Goal: Transaction & Acquisition: Book appointment/travel/reservation

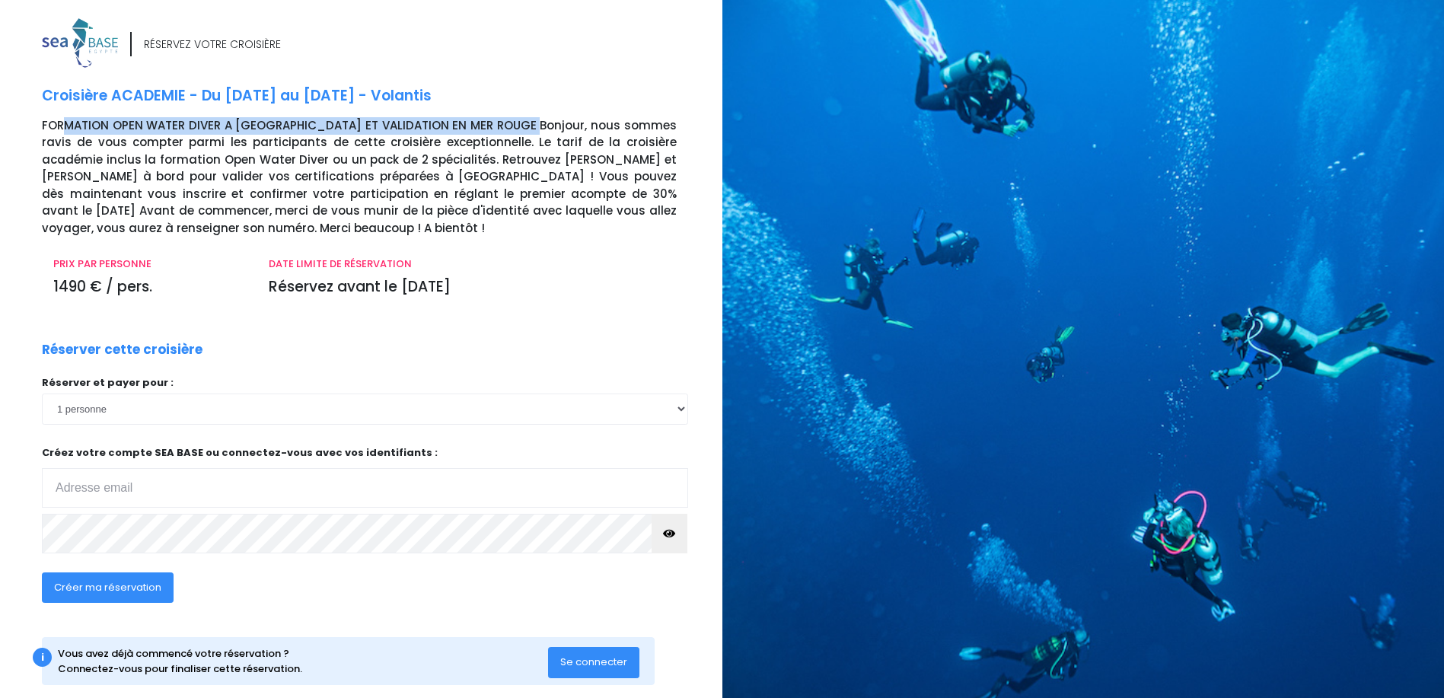
drag, startPoint x: 66, startPoint y: 126, endPoint x: 512, endPoint y: 129, distance: 445.4
click at [512, 129] on p "FORMATION OPEN WATER DIVER A [GEOGRAPHIC_DATA] ET VALIDATION EN MER ROUGE Bonjo…" at bounding box center [376, 177] width 669 height 120
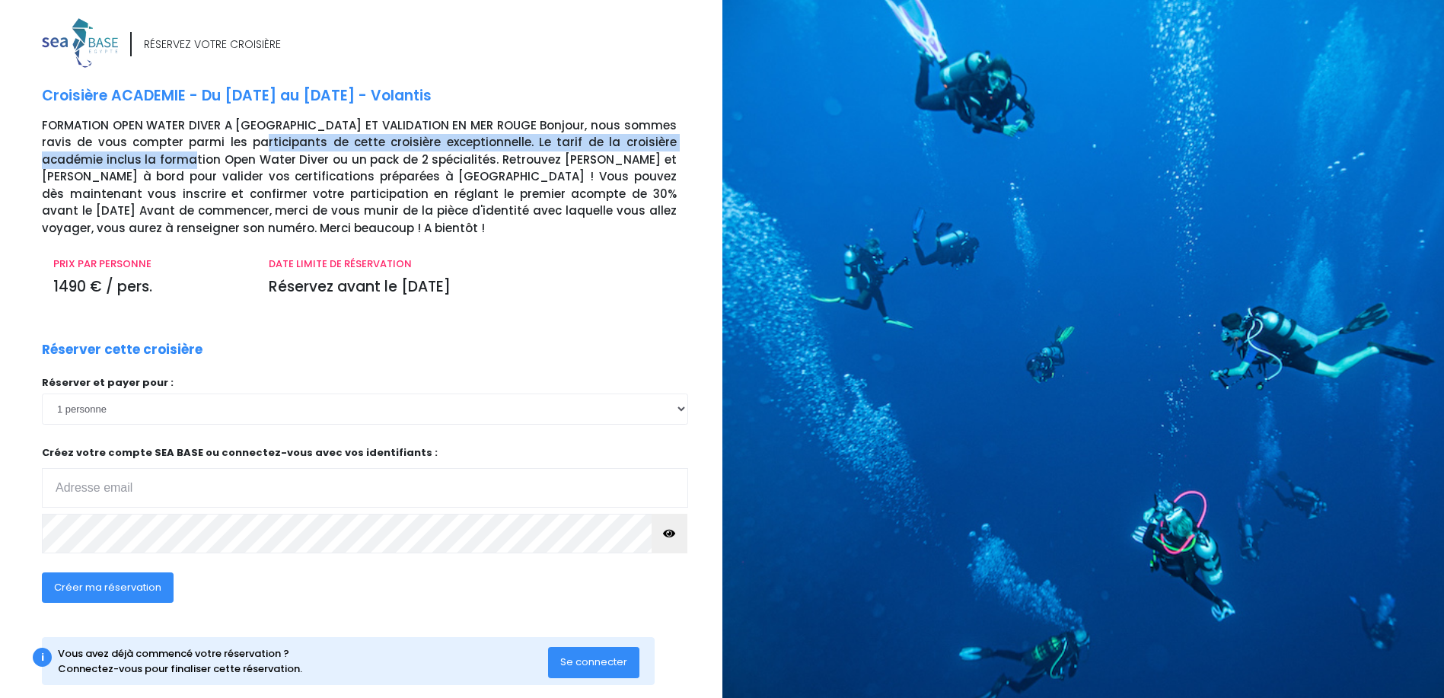
drag, startPoint x: 142, startPoint y: 153, endPoint x: 220, endPoint y: 143, distance: 79.0
click at [220, 143] on p "FORMATION OPEN WATER DIVER A GRENOBLE ET VALIDATION EN MER ROUGE Bonjour, nous …" at bounding box center [376, 177] width 669 height 120
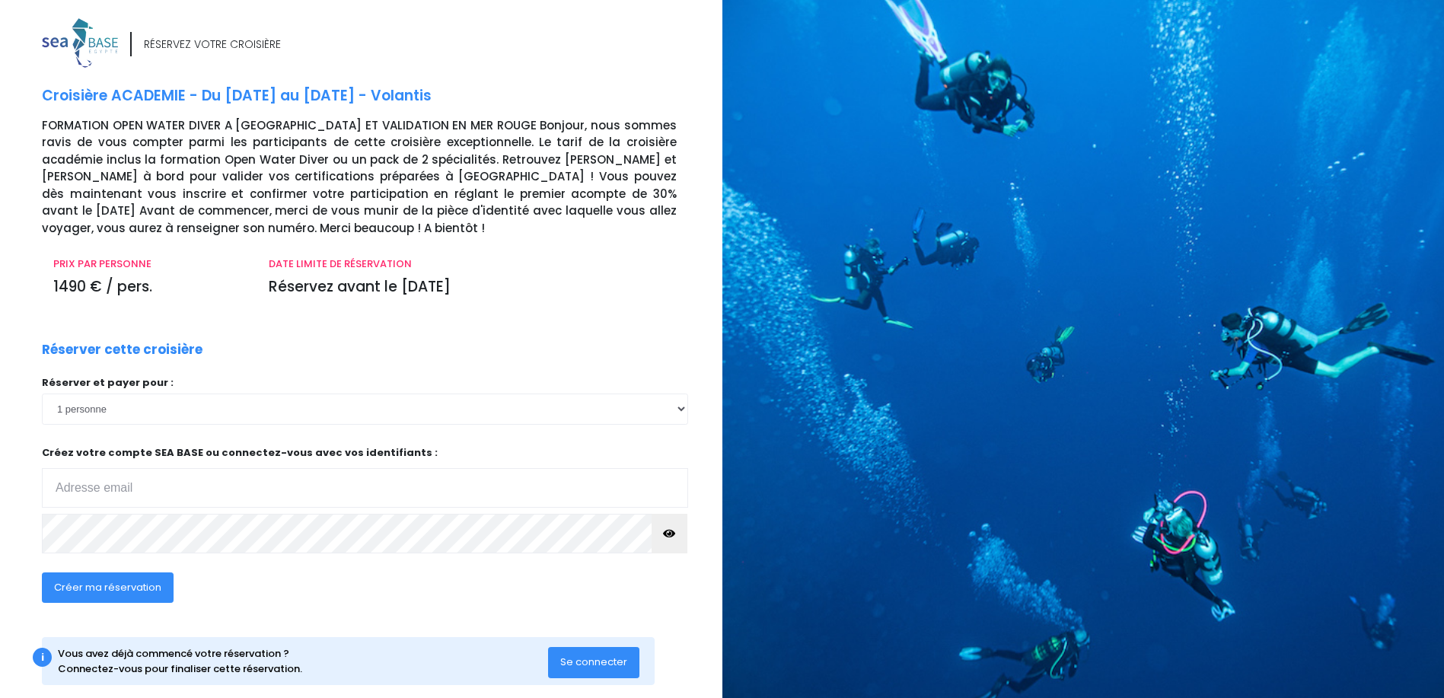
drag, startPoint x: 220, startPoint y: 143, endPoint x: 339, endPoint y: 155, distance: 119.3
click at [339, 155] on p "FORMATION OPEN WATER DIVER A GRENOBLE ET VALIDATION EN MER ROUGE Bonjour, nous …" at bounding box center [376, 177] width 669 height 120
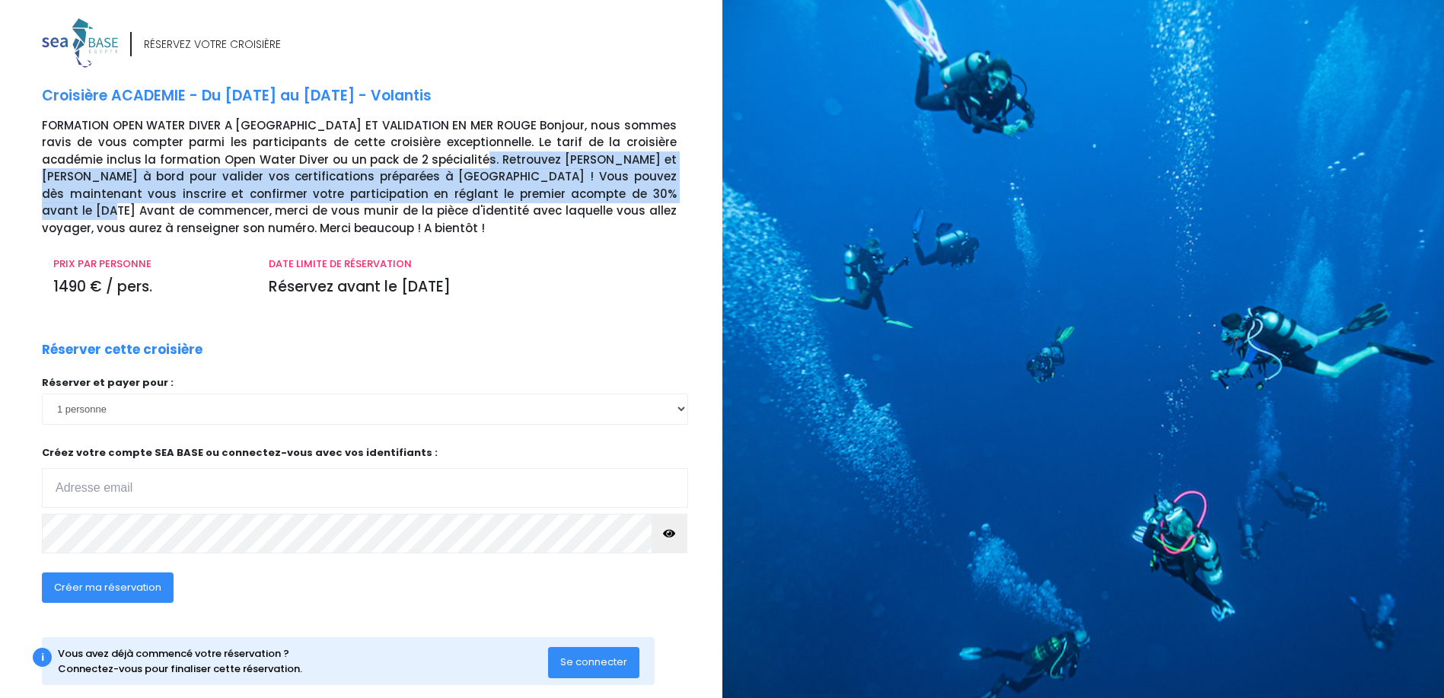
drag, startPoint x: 419, startPoint y: 152, endPoint x: 569, endPoint y: 190, distance: 154.7
click at [569, 190] on p "FORMATION OPEN WATER DIVER A GRENOBLE ET VALIDATION EN MER ROUGE Bonjour, nous …" at bounding box center [376, 177] width 669 height 120
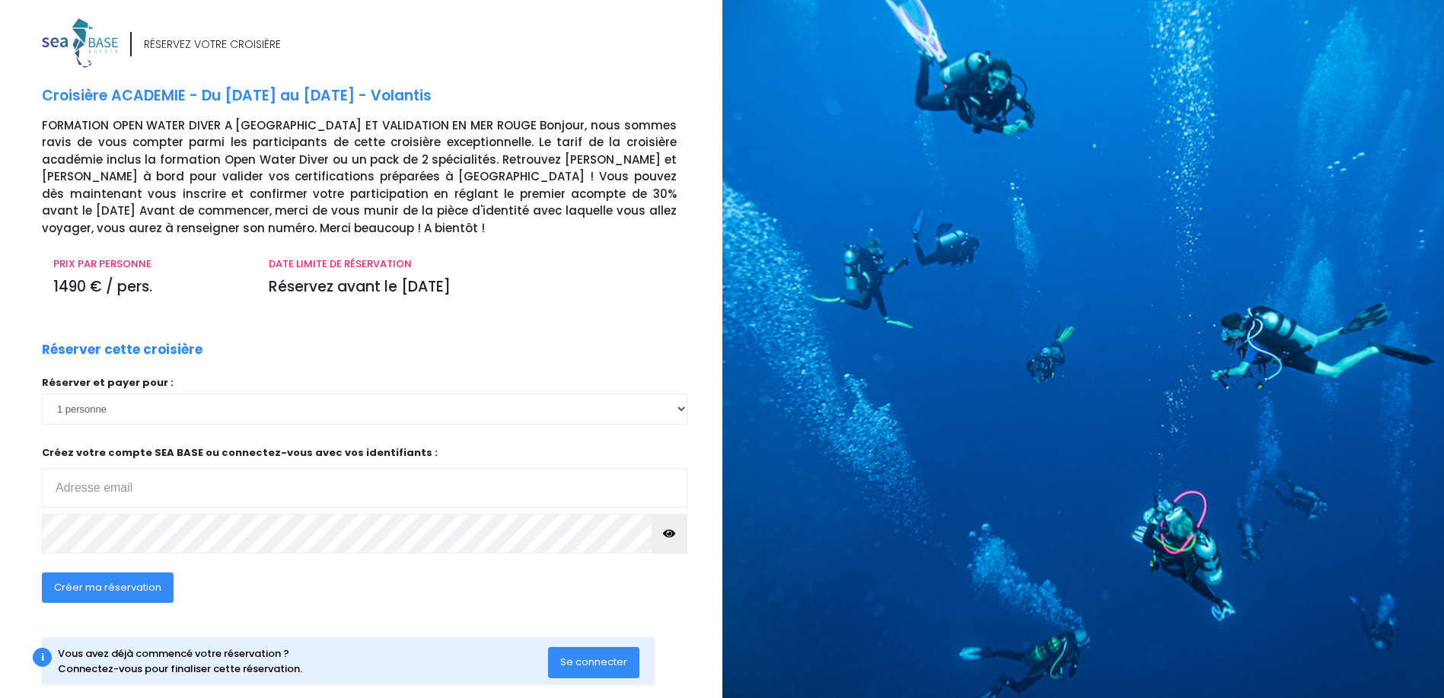
drag, startPoint x: 569, startPoint y: 190, endPoint x: 582, endPoint y: 211, distance: 24.9
click at [582, 211] on p "FORMATION OPEN WATER DIVER A GRENOBLE ET VALIDATION EN MER ROUGE Bonjour, nous …" at bounding box center [376, 177] width 669 height 120
click at [181, 413] on select "1 personne 2 personnes 3 personnes 4 personnes 5 personnes 6 personnes 7 person…" at bounding box center [365, 409] width 646 height 30
click at [272, 364] on div "Réserver cette croisière Réserver et payer pour : 1 personne 2 personnes 3 pers…" at bounding box center [364, 481] width 669 height 282
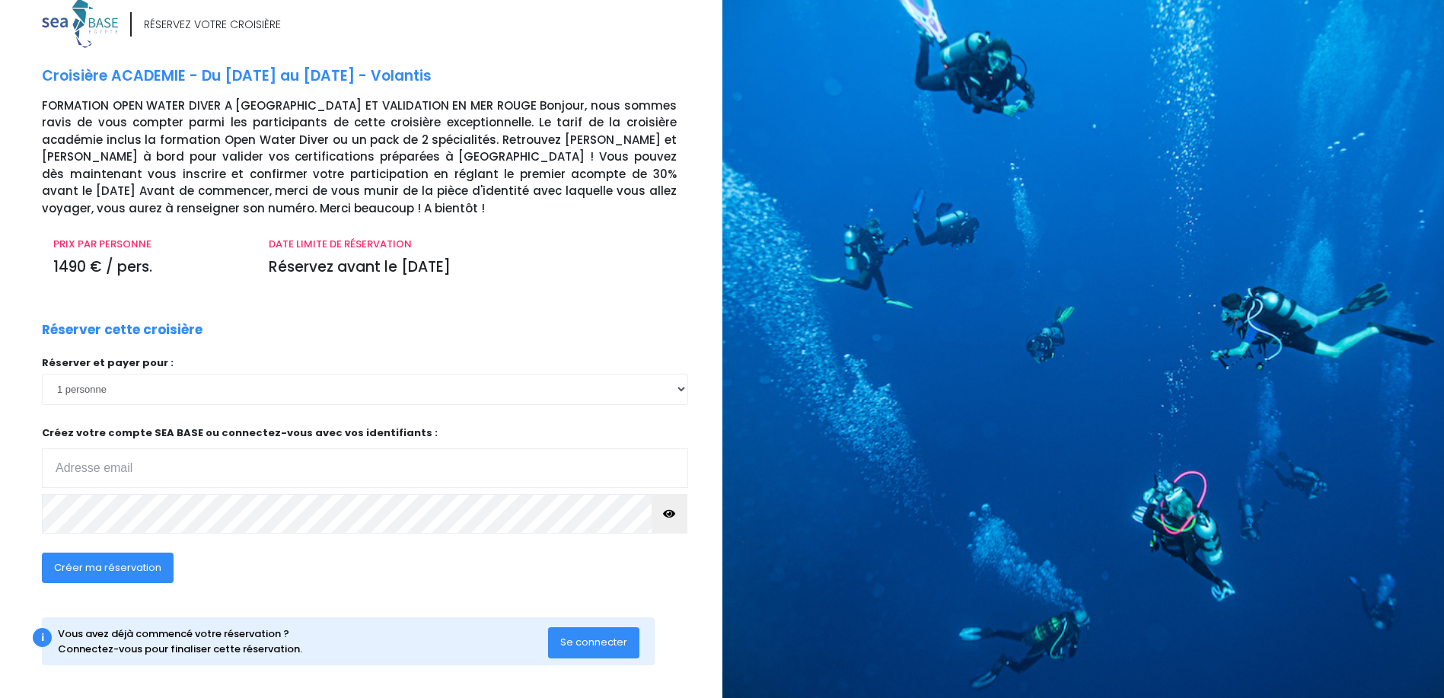
scroll to position [25, 0]
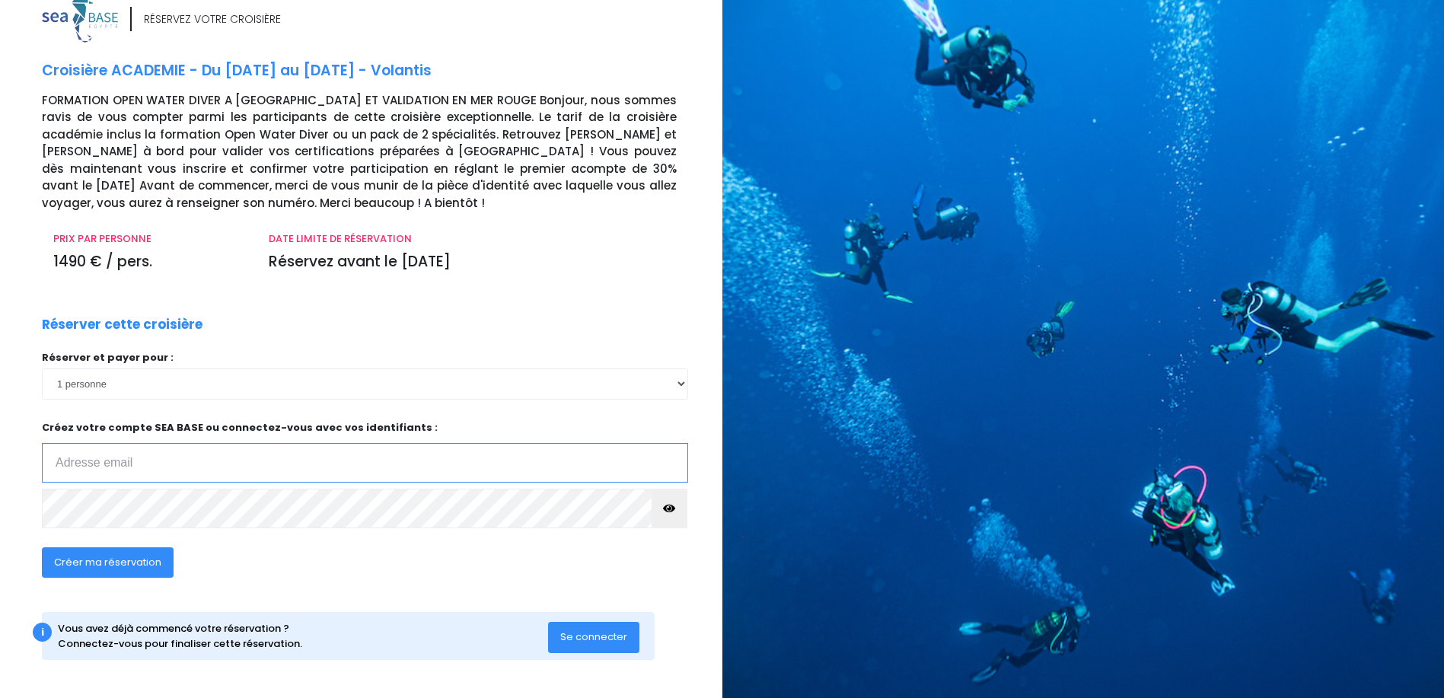
click at [222, 464] on input "email" at bounding box center [365, 463] width 646 height 40
type input "[PERSON_NAME][EMAIL_ADDRESS][DOMAIN_NAME]"
click at [126, 563] on span "Créer ma réservation" at bounding box center [107, 562] width 107 height 14
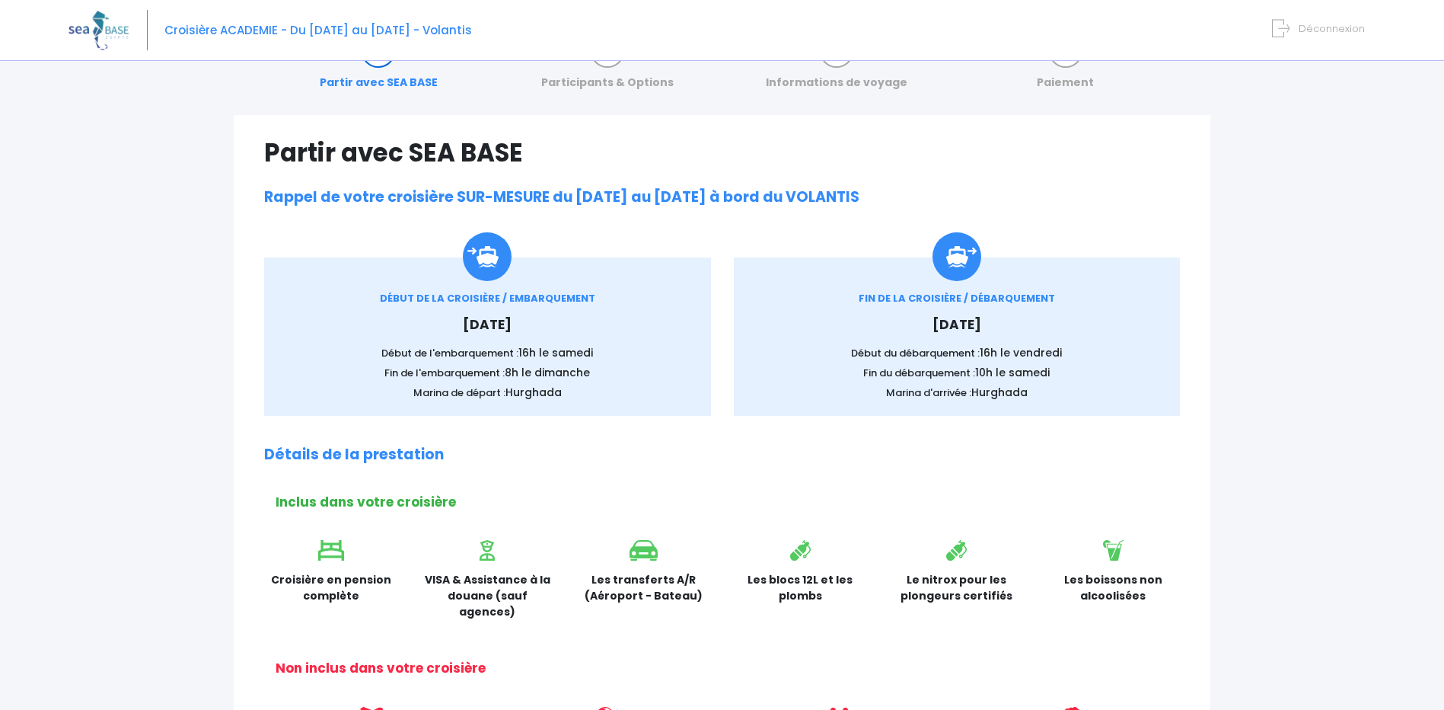
scroll to position [76, 0]
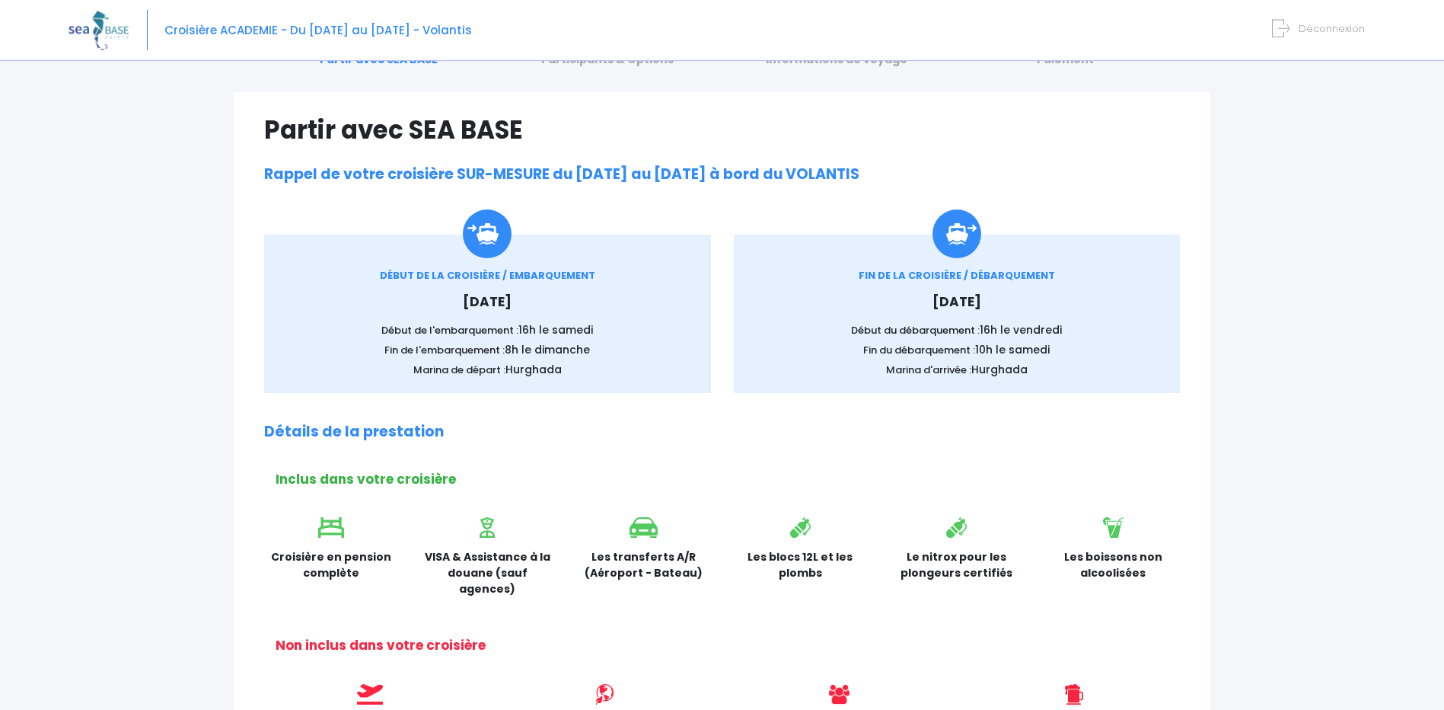
drag, startPoint x: 769, startPoint y: 556, endPoint x: 836, endPoint y: 562, distance: 67.3
click at [836, 562] on p "Les blocs 12L et les plombs" at bounding box center [801, 565] width 134 height 32
drag, startPoint x: 836, startPoint y: 562, endPoint x: 930, endPoint y: 558, distance: 93.7
click at [930, 558] on p "Le nitrox pour les plongeurs certifiés" at bounding box center [957, 565] width 134 height 32
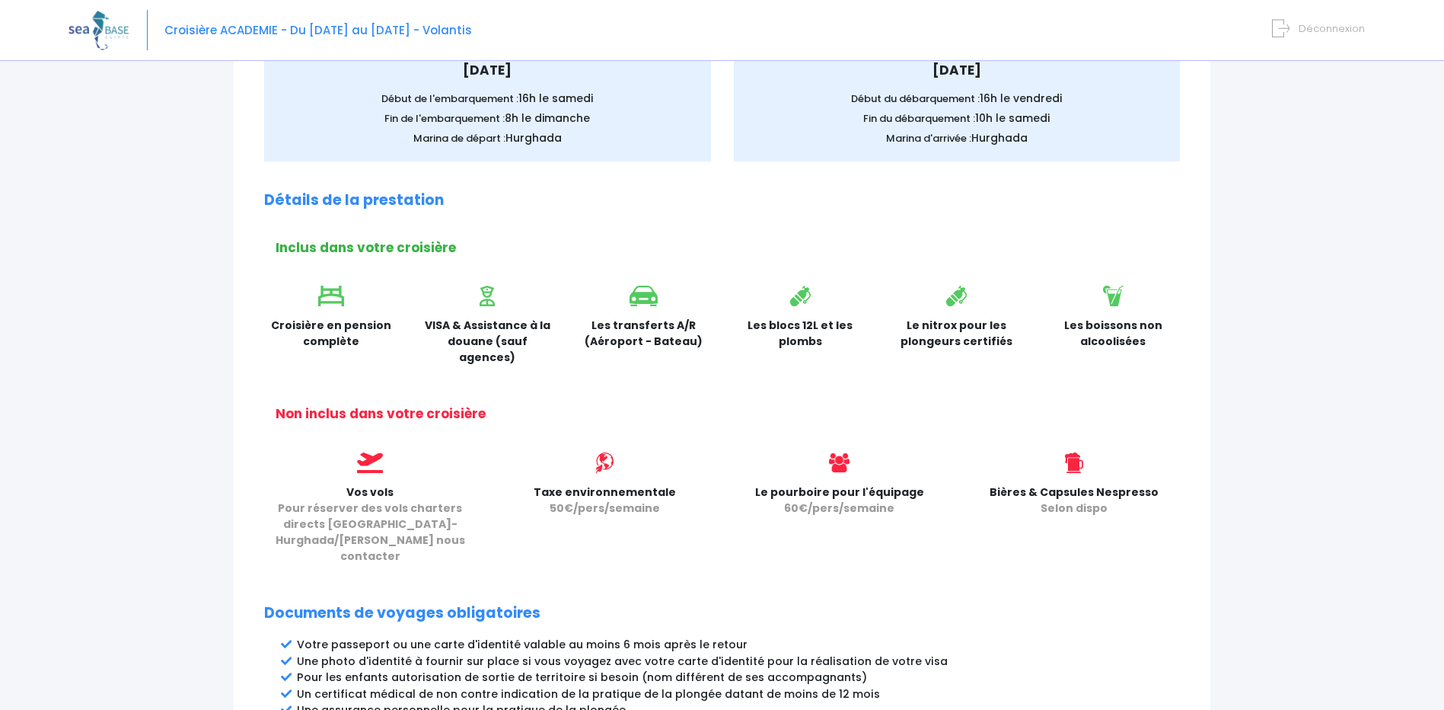
scroll to position [381, 0]
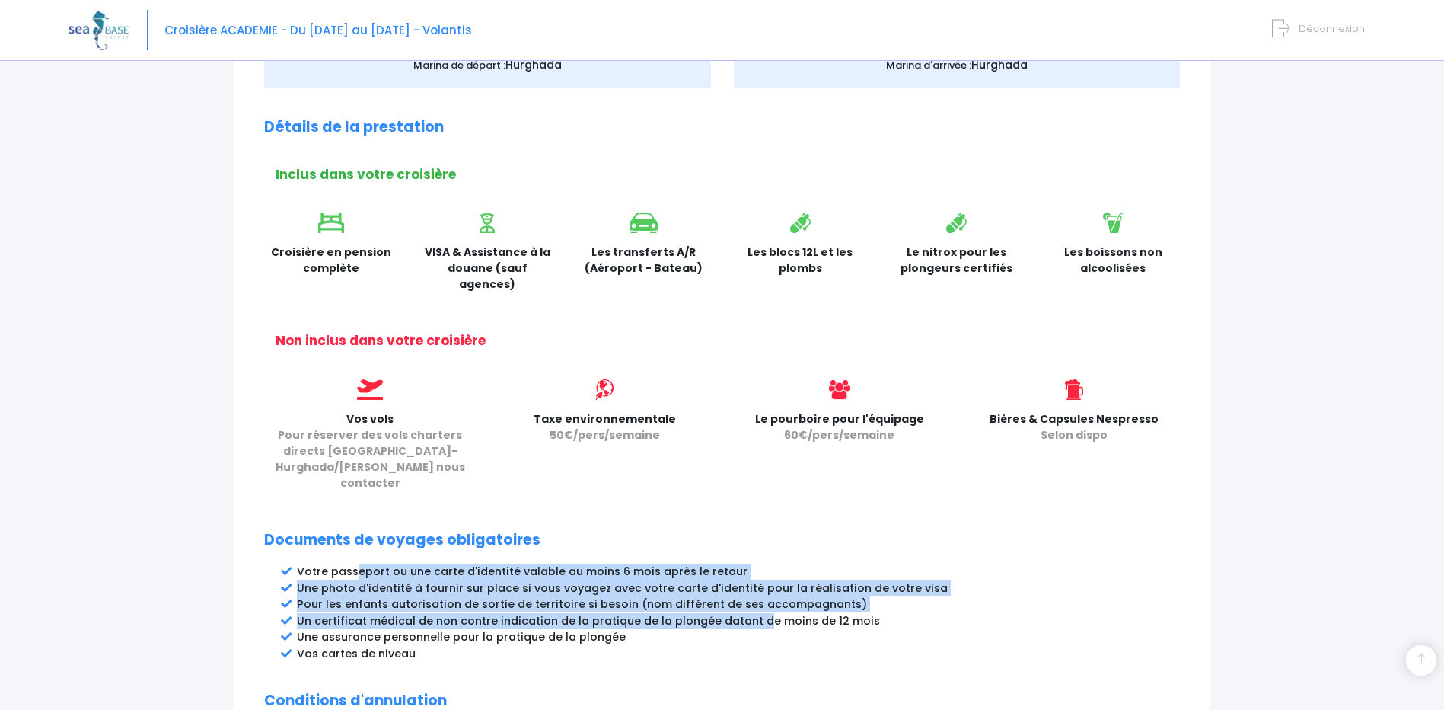
drag, startPoint x: 357, startPoint y: 536, endPoint x: 758, endPoint y: 585, distance: 403.4
click at [758, 585] on ul "Votre passeport ou une carte d'identité valable au moins 6 mois après le retour…" at bounding box center [738, 612] width 883 height 98
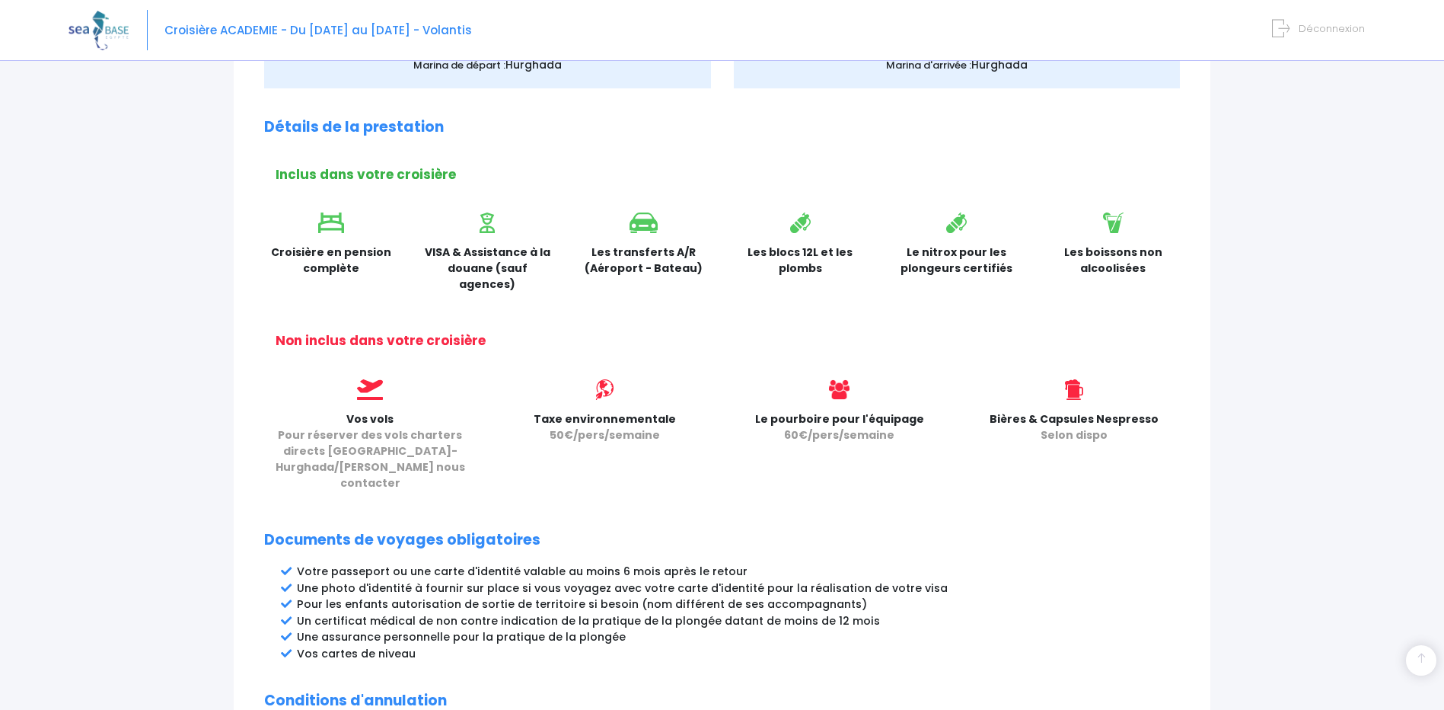
drag, startPoint x: 758, startPoint y: 585, endPoint x: 610, endPoint y: 616, distance: 151.0
click at [610, 646] on li "Vos cartes de niveau" at bounding box center [738, 654] width 883 height 16
click at [623, 629] on li "Une assurance personnelle pour la pratique de la plongée" at bounding box center [738, 637] width 883 height 16
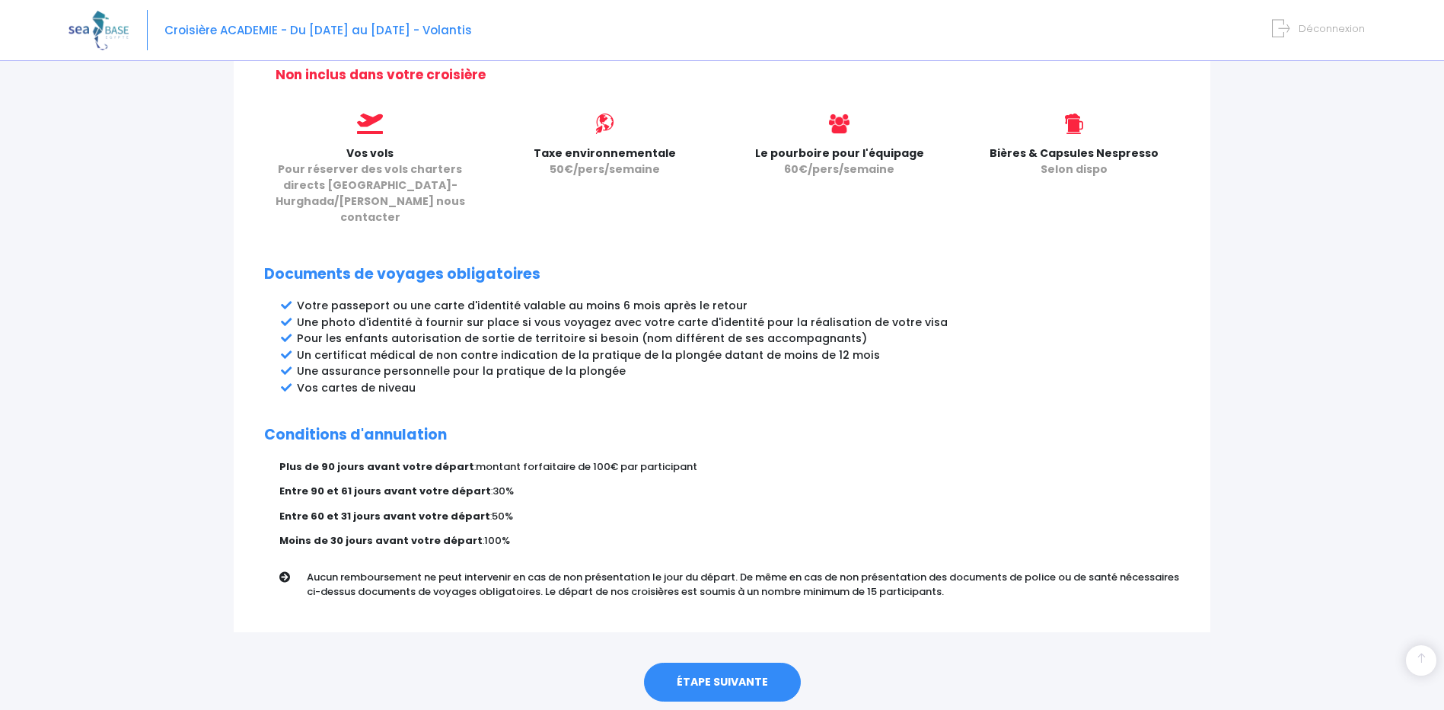
scroll to position [667, 0]
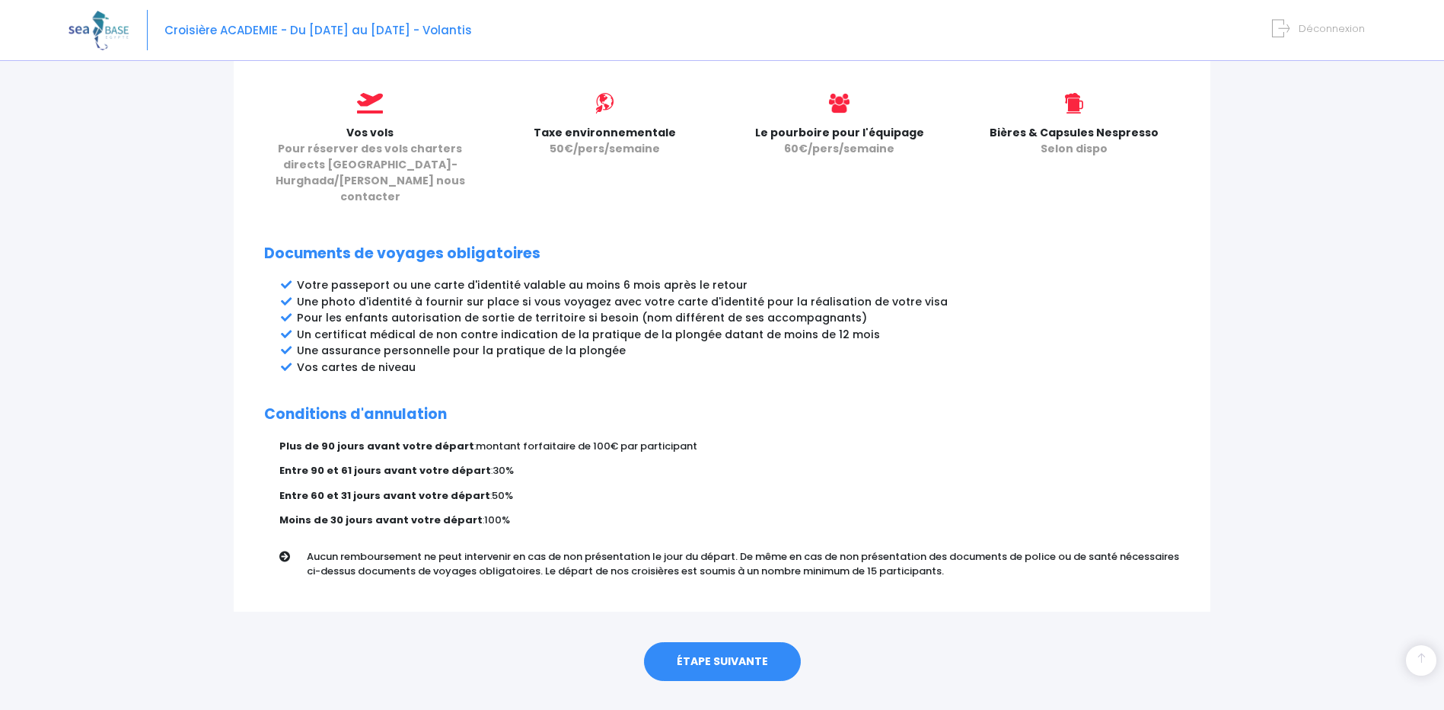
click at [696, 642] on link "ÉTAPE SUIVANTE" at bounding box center [722, 662] width 157 height 40
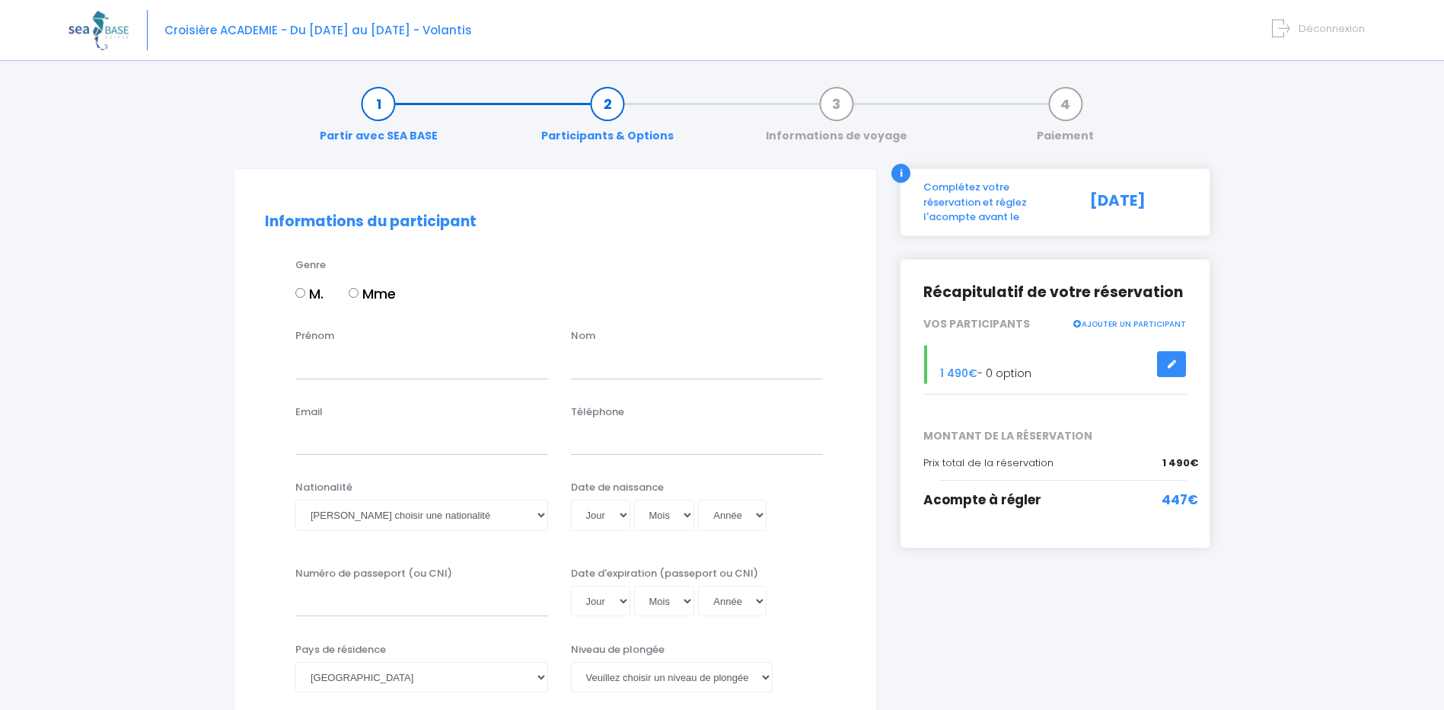
click at [298, 292] on input "M." at bounding box center [300, 293] width 10 height 10
radio input "true"
click at [340, 359] on input "Prénom" at bounding box center [421, 363] width 253 height 30
type input "[PERSON_NAME]"
type input "FAQUIN"
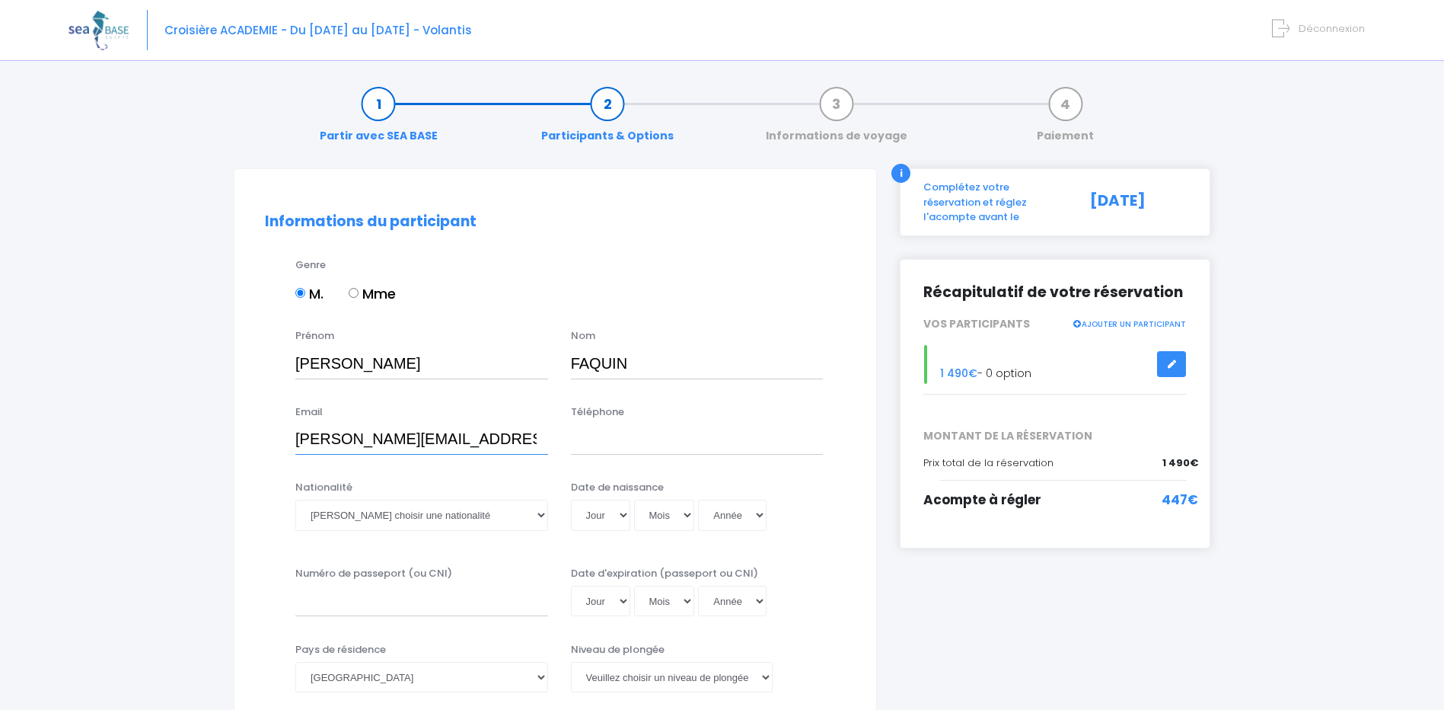
type input "[PERSON_NAME][EMAIL_ADDRESS][DOMAIN_NAME]"
click at [658, 436] on input "Téléphone" at bounding box center [697, 439] width 253 height 30
type input "0"
type input "0782175104"
click at [515, 512] on select "Veuillez choisir une nationalité [DEMOGRAPHIC_DATA] Algerienne Allemande [GEOGR…" at bounding box center [421, 514] width 253 height 30
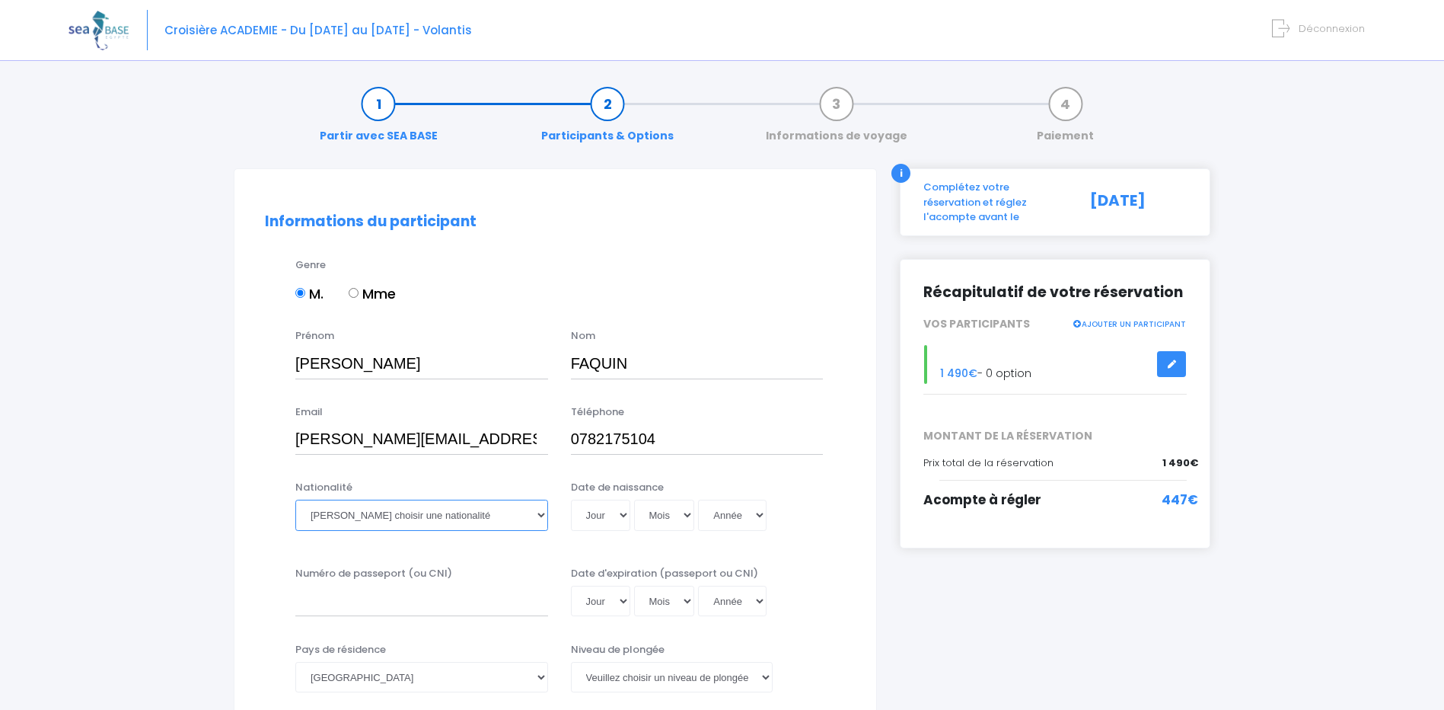
select select "Française"
click at [295, 499] on select "Veuillez choisir une nationalité [DEMOGRAPHIC_DATA] Algerienne Allemande [GEOGR…" at bounding box center [421, 514] width 253 height 30
click at [608, 520] on select "Jour 01 02 03 04 05 06 07 08 09 10 11 12 13 14 15 16 17 18 19 20 21 22 23 24 25…" at bounding box center [600, 514] width 59 height 30
select select "30"
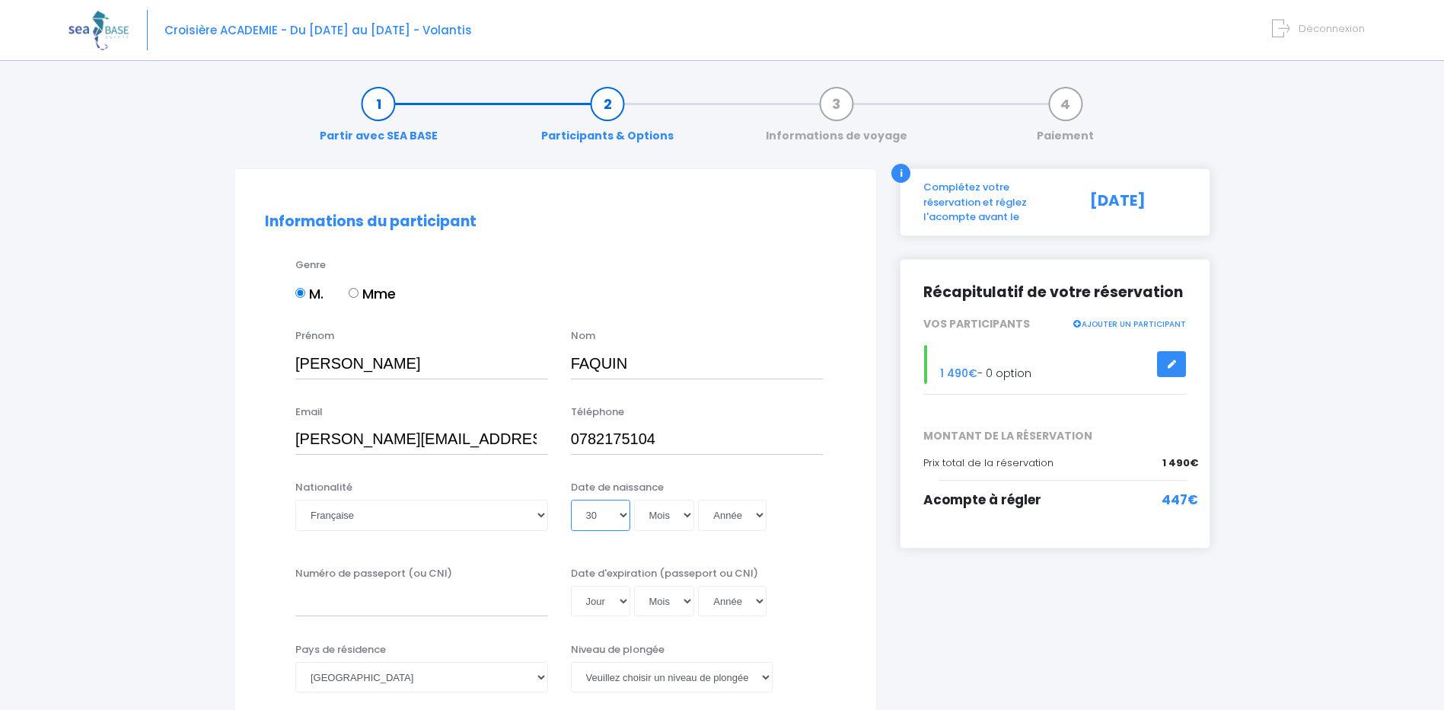
click at [571, 499] on select "Jour 01 02 03 04 05 06 07 08 09 10 11 12 13 14 15 16 17 18 19 20 21 22 23 24 25…" at bounding box center [600, 514] width 59 height 30
click at [670, 523] on select "Mois 01 02 03 04 05 06 07 08 09 10 11 12" at bounding box center [664, 514] width 61 height 30
select select "04"
click at [634, 499] on select "Mois 01 02 03 04 05 06 07 08 09 10 11 12" at bounding box center [664, 514] width 61 height 30
drag, startPoint x: 747, startPoint y: 509, endPoint x: 747, endPoint y: 496, distance: 12.2
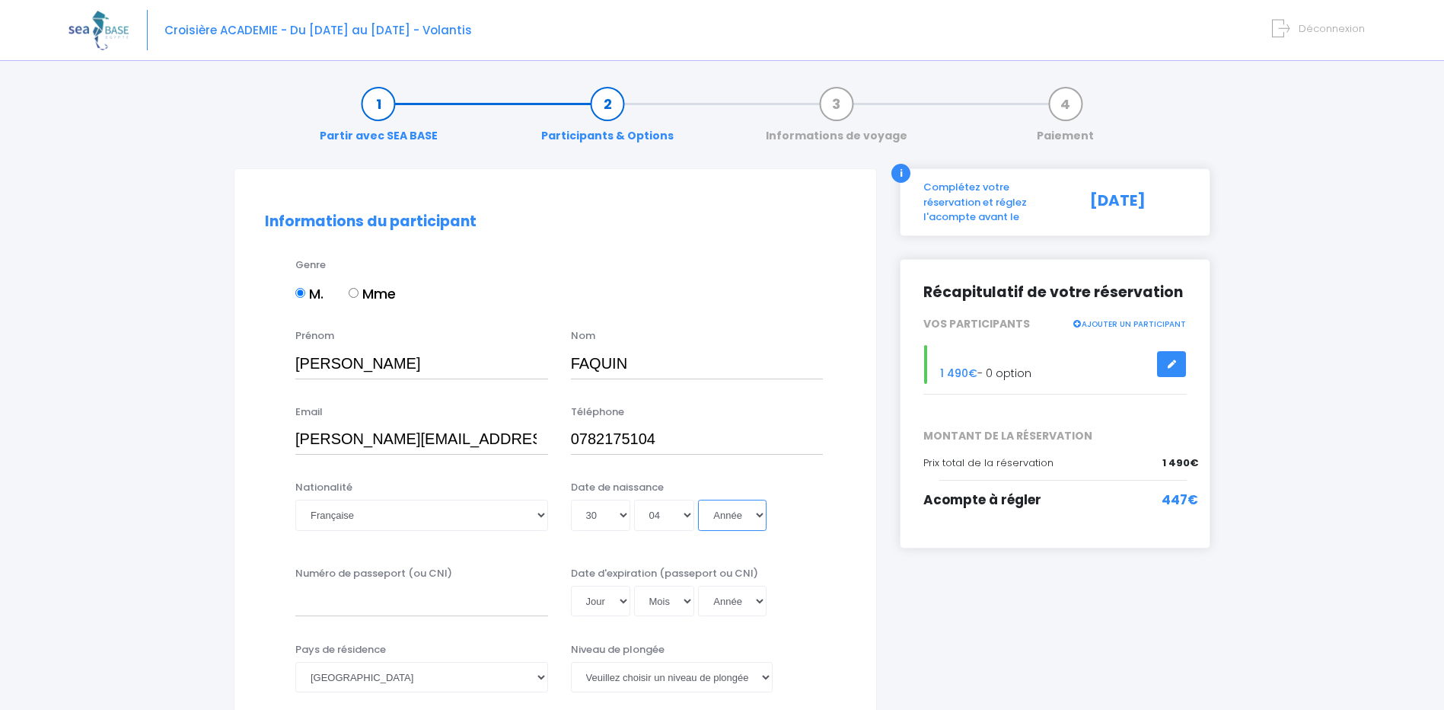
click at [747, 509] on select "Année 2045 2044 2043 2042 2041 2040 2039 2038 2037 2036 2035 2034 2033 2032 203…" at bounding box center [732, 514] width 69 height 30
select select "2002"
click at [698, 499] on select "Année 2045 2044 2043 2042 2041 2040 2039 2038 2037 2036 2035 2034 2033 2032 203…" at bounding box center [732, 514] width 69 height 30
type input "[DATE]"
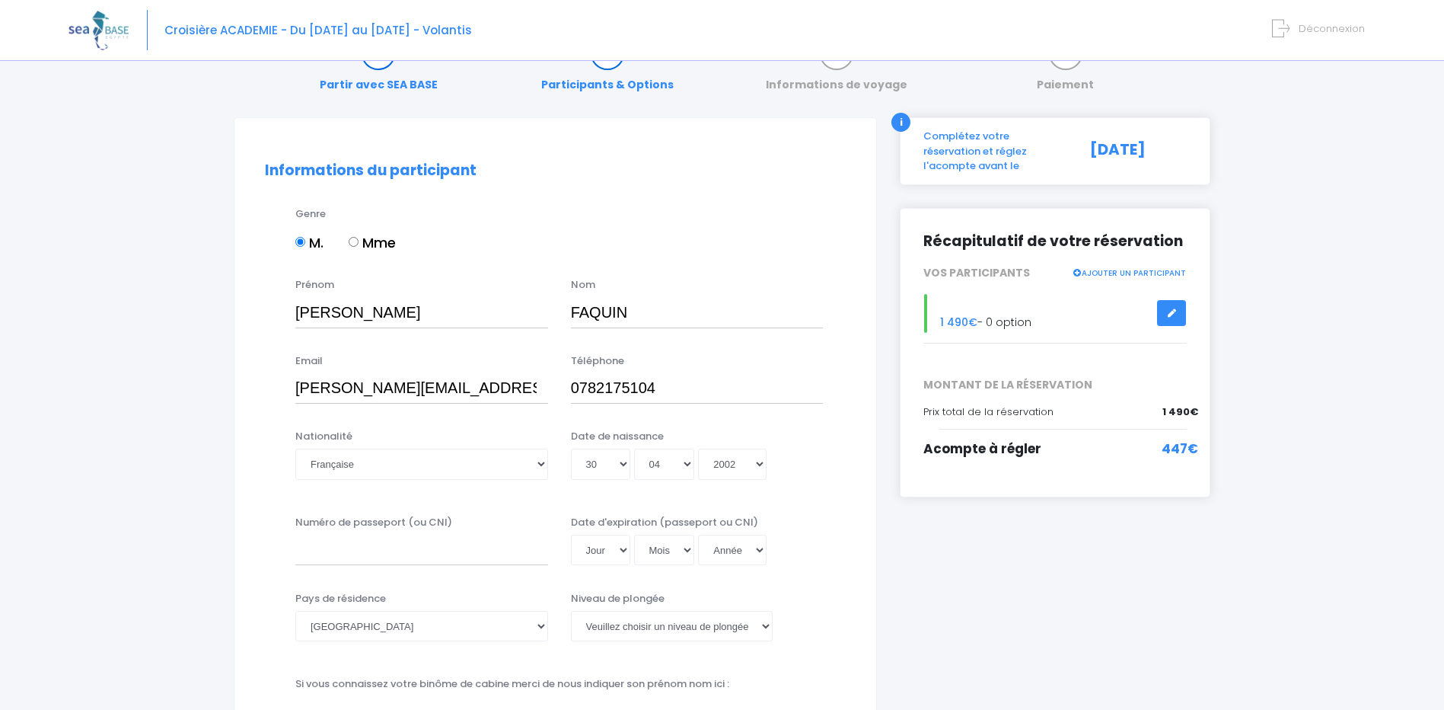
scroll to position [76, 0]
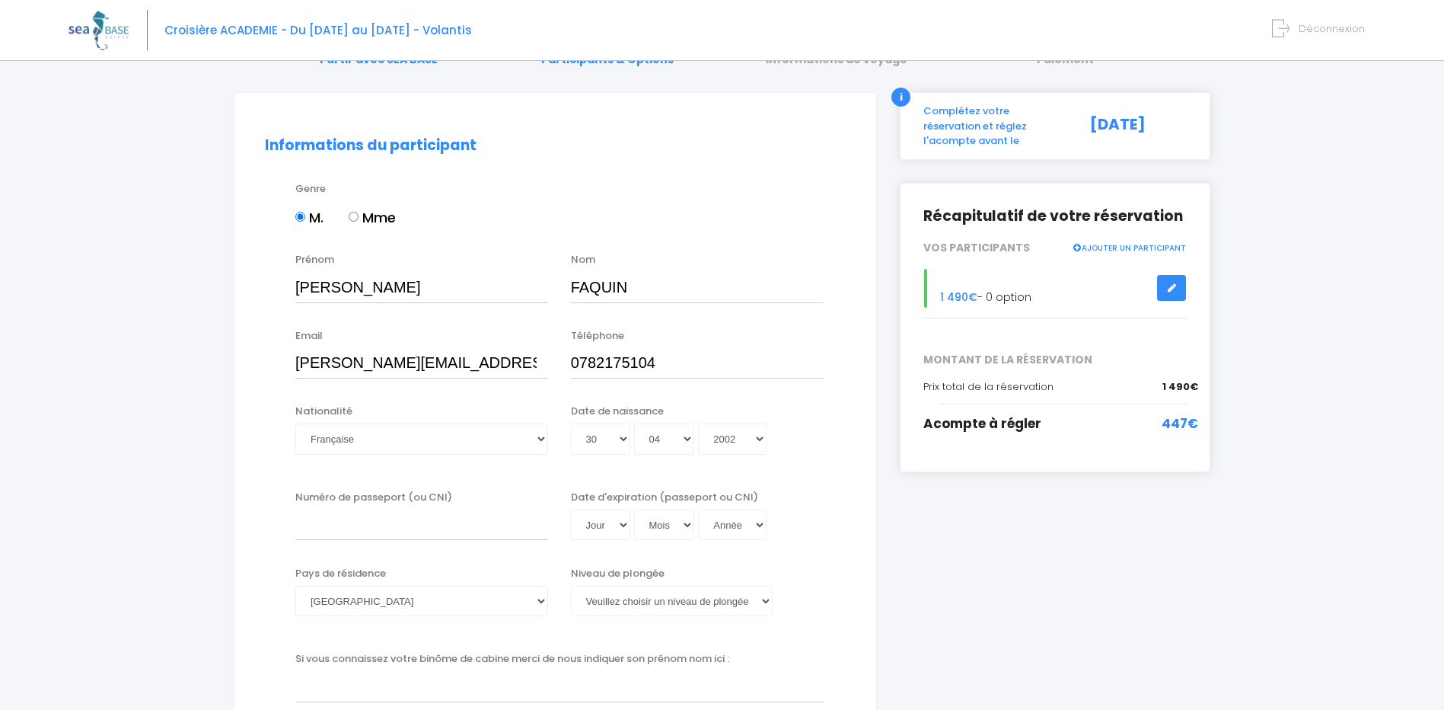
click at [469, 548] on div "Numéro de passeport (ou CNI) Date d'expiration (passeport ou CNI) Jour 01 02 03…" at bounding box center [556, 520] width 604 height 61
click at [438, 519] on input "Numéro de passeport (ou CNI)" at bounding box center [421, 524] width 253 height 30
click at [632, 606] on select "[PERSON_NAME] choisir un niveau de plongée Non plongeur Junior OW diver Adventu…" at bounding box center [672, 601] width 202 height 30
select select "PADI Open Water diver"
click at [571, 586] on select "[PERSON_NAME] choisir un niveau de plongée Non plongeur Junior OW diver Adventu…" at bounding box center [672, 601] width 202 height 30
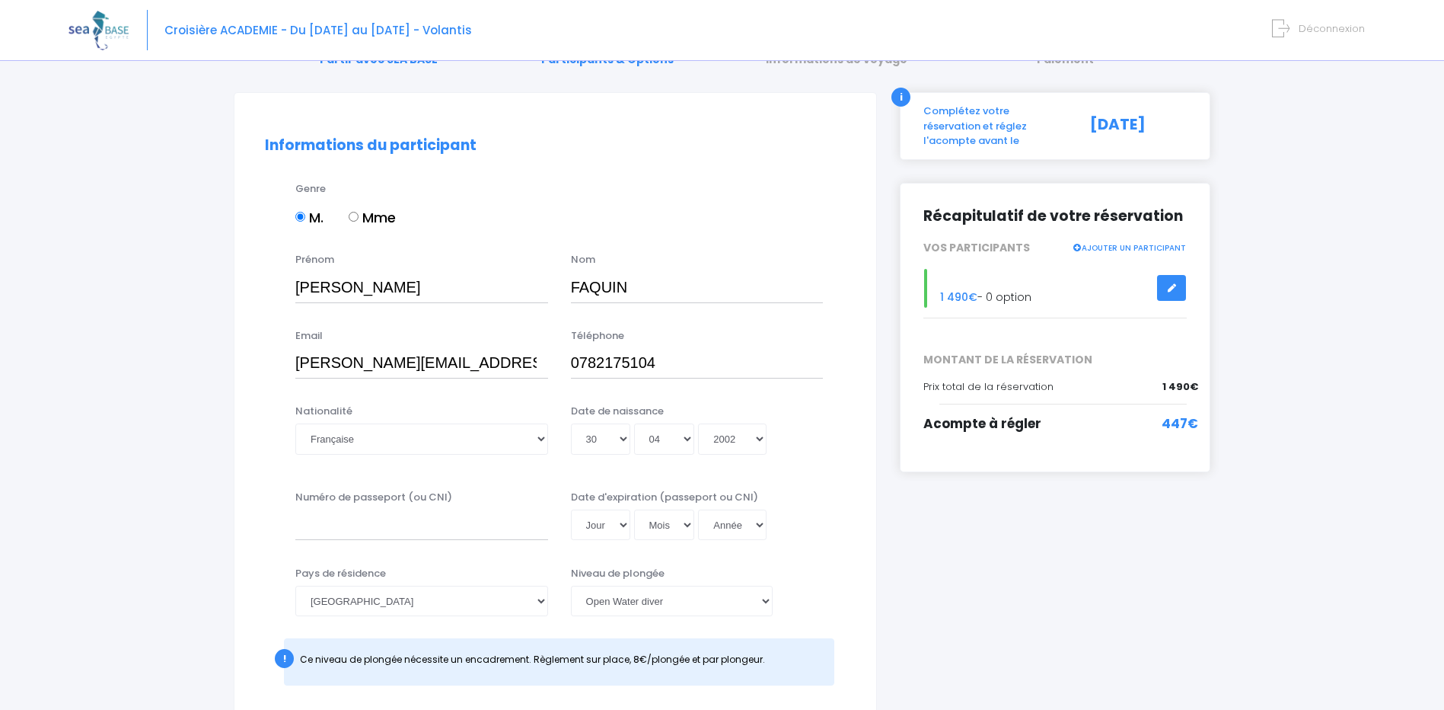
click at [838, 598] on div "Pays de résidence [GEOGRAPHIC_DATA] [GEOGRAPHIC_DATA] [GEOGRAPHIC_DATA] [GEOGRA…" at bounding box center [556, 630] width 604 height 129
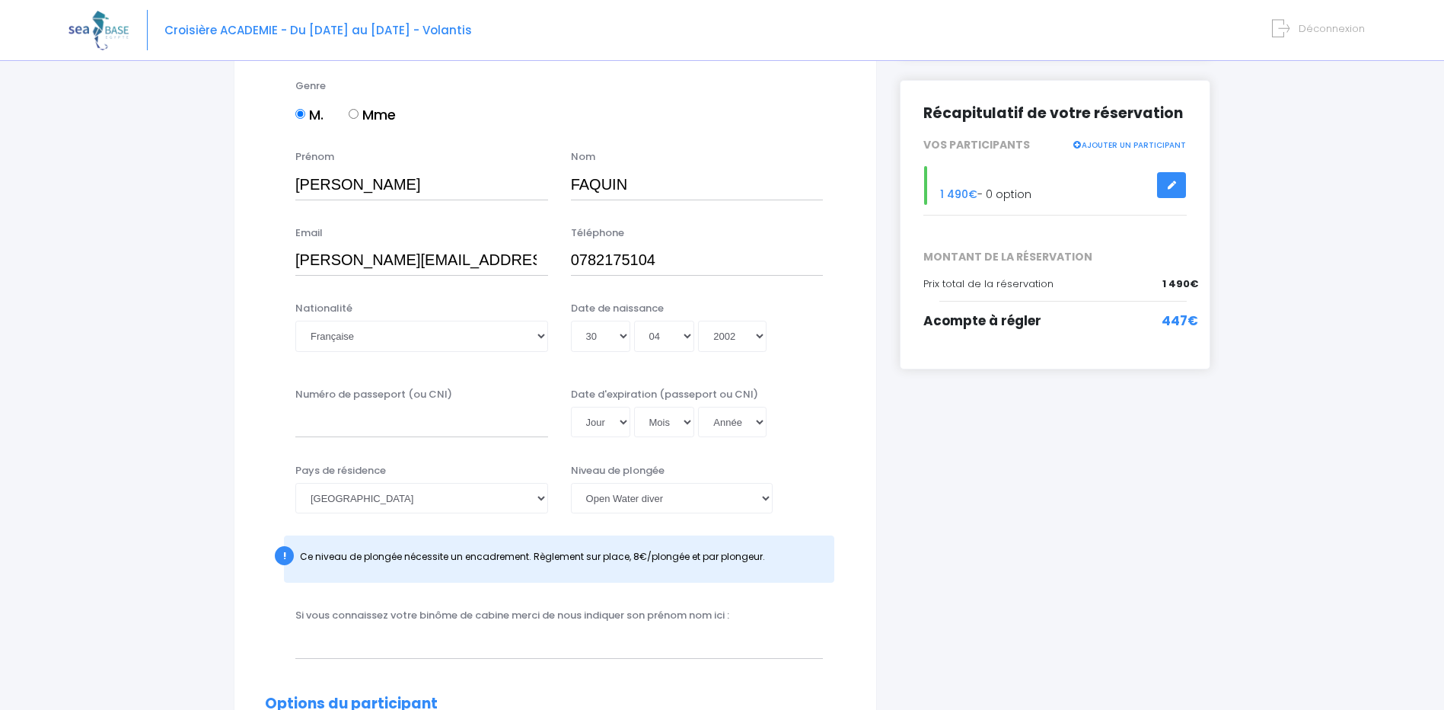
scroll to position [152, 0]
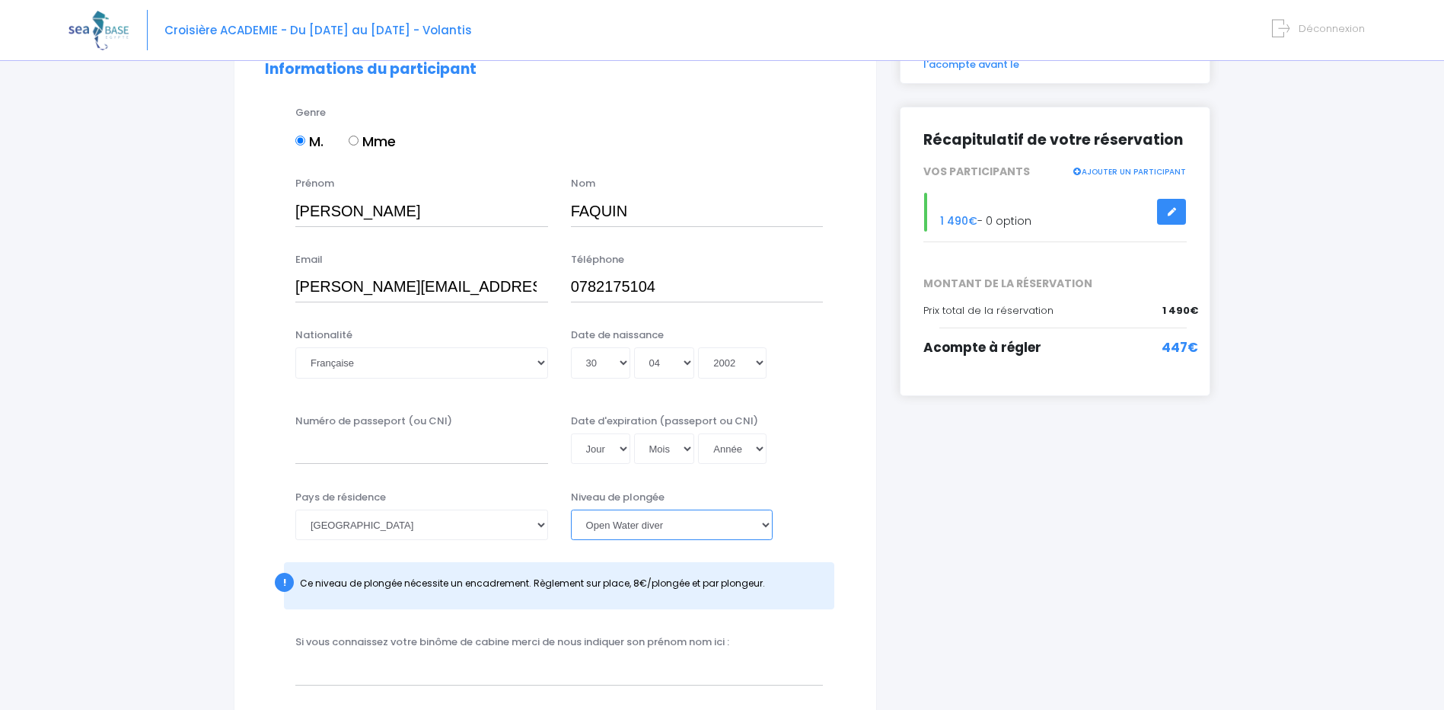
click at [751, 531] on select "[PERSON_NAME] choisir un niveau de plongée Non plongeur Junior OW diver Adventu…" at bounding box center [672, 524] width 202 height 30
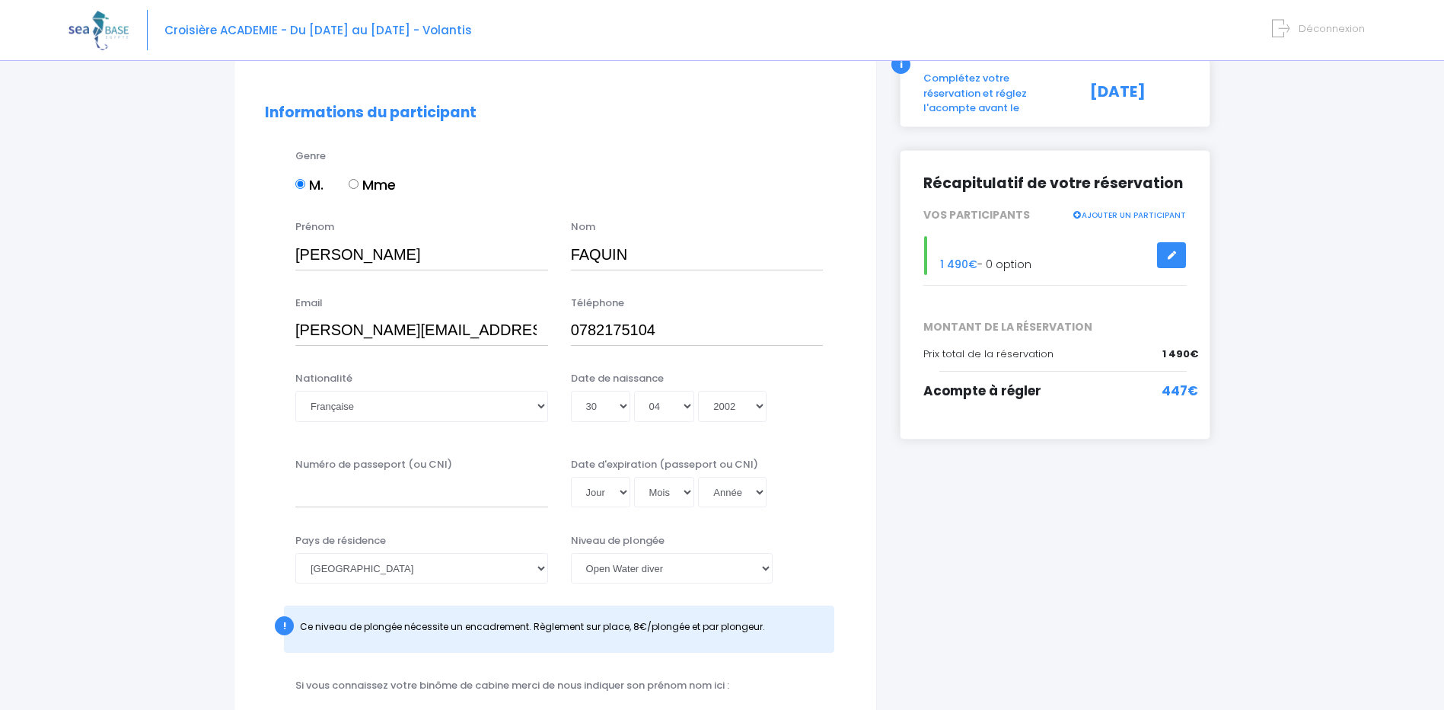
scroll to position [0, 0]
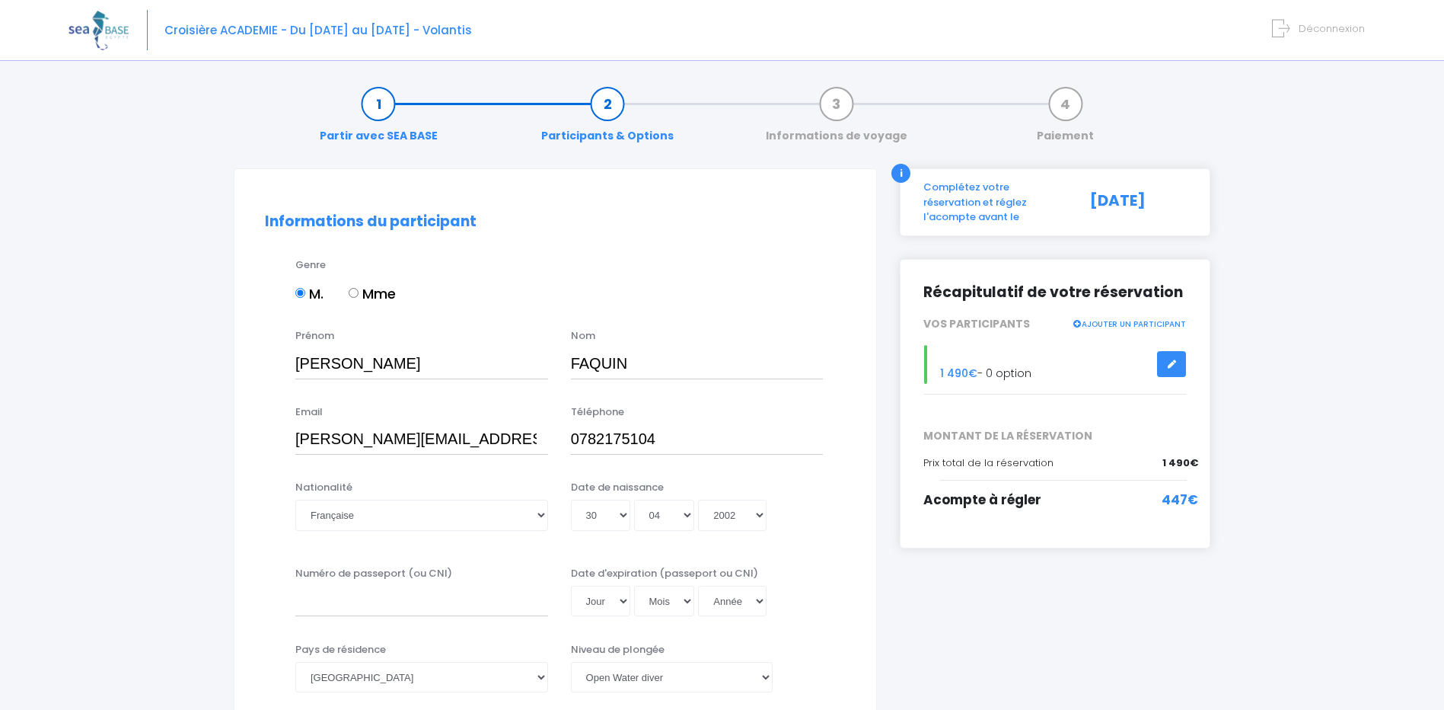
click at [1135, 316] on link "AJOUTER UN PARTICIPANT" at bounding box center [1129, 323] width 114 height 14
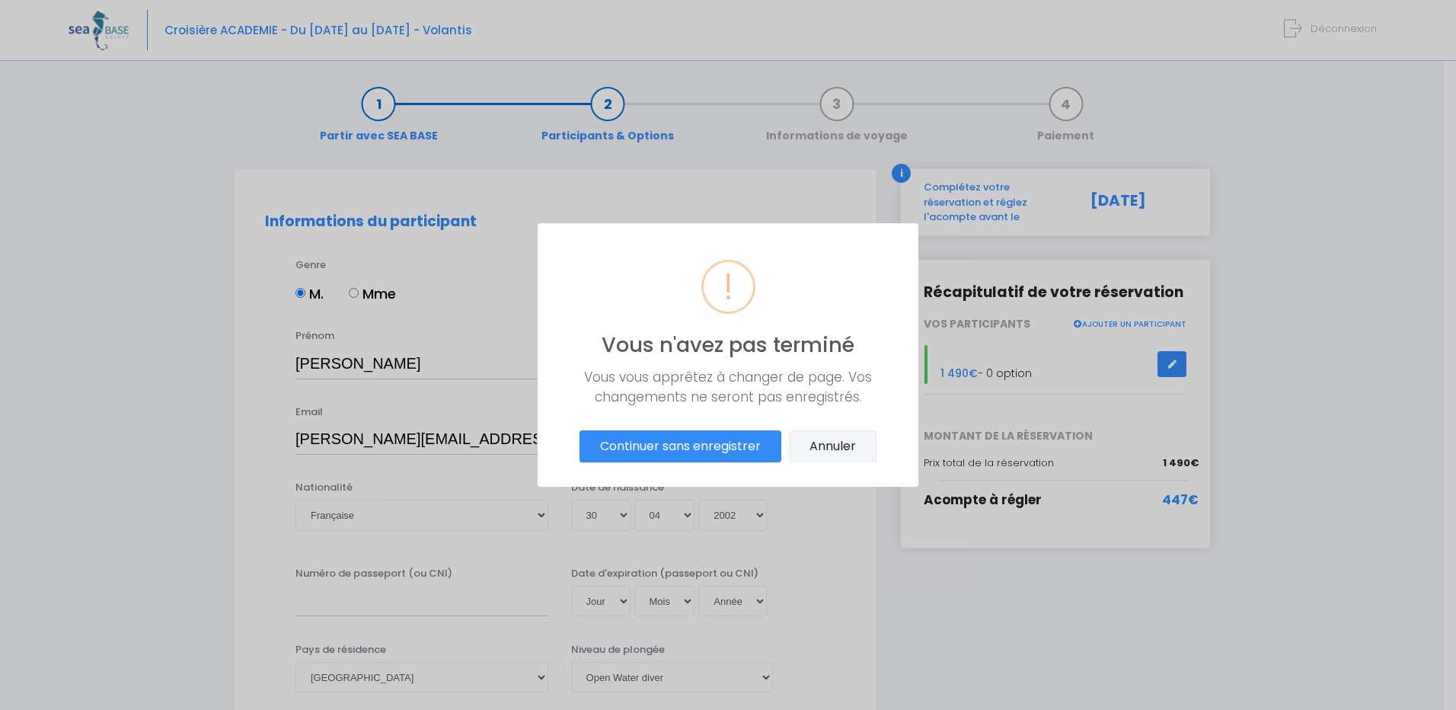
click at [844, 451] on button "Annuler" at bounding box center [833, 446] width 88 height 32
